Goal: Navigation & Orientation: Find specific page/section

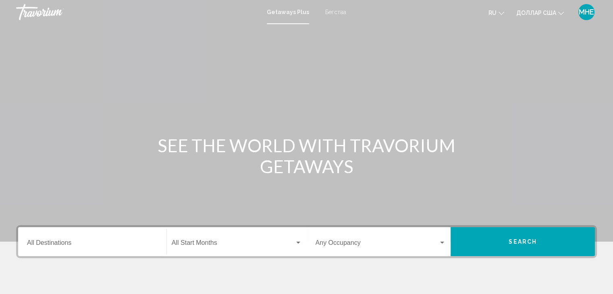
click at [495, 89] on div "Основное содержание" at bounding box center [306, 121] width 613 height 242
click at [56, 243] on input "Destination All Destinations" at bounding box center [92, 244] width 131 height 7
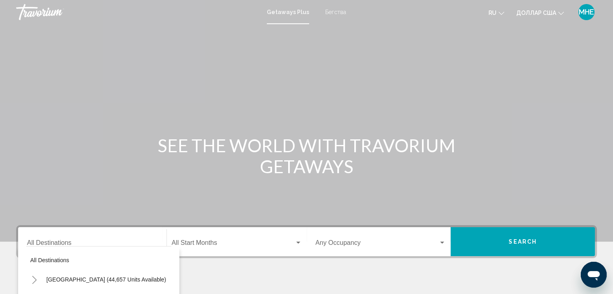
click at [336, 11] on font "Бегства" at bounding box center [335, 12] width 21 height 6
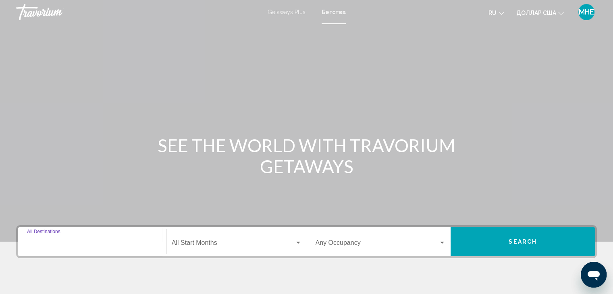
click at [67, 243] on input "Destination All Destinations" at bounding box center [92, 244] width 131 height 7
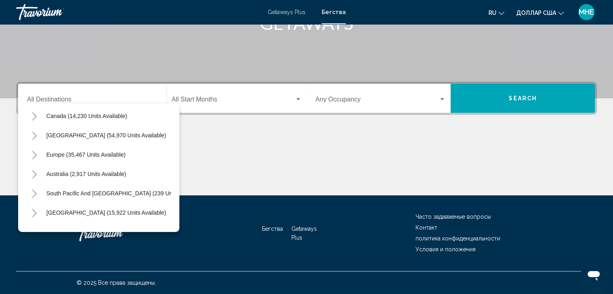
scroll to position [91, 0]
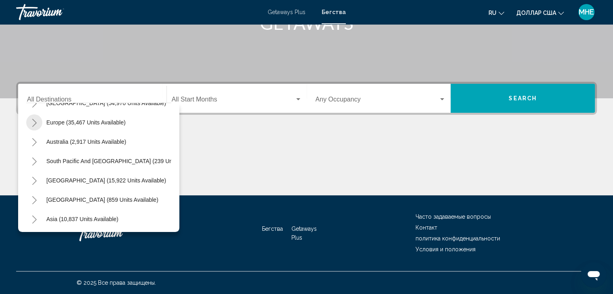
click at [35, 125] on icon "Toggle Europe (35,467 units available)" at bounding box center [34, 123] width 6 height 8
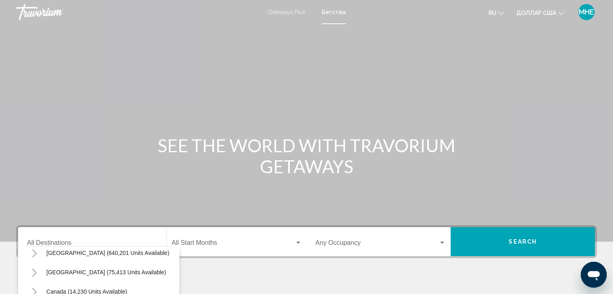
scroll to position [0, 0]
